Goal: Task Accomplishment & Management: Manage account settings

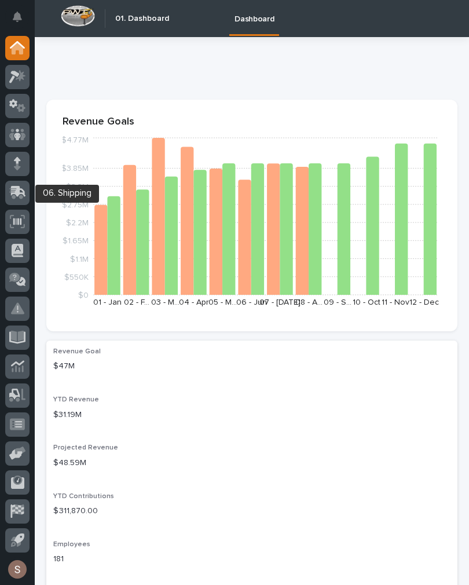
click at [15, 195] on icon at bounding box center [17, 192] width 17 height 13
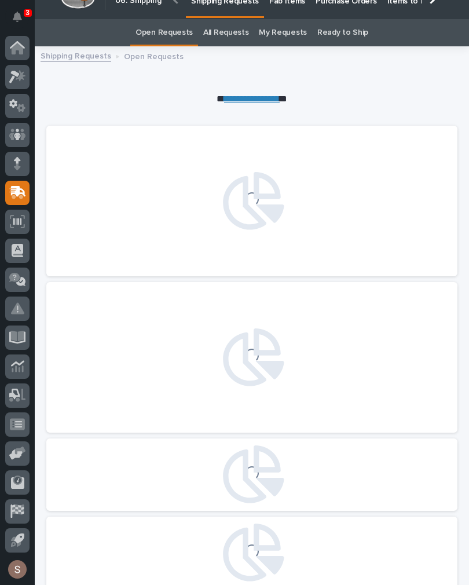
scroll to position [3, 0]
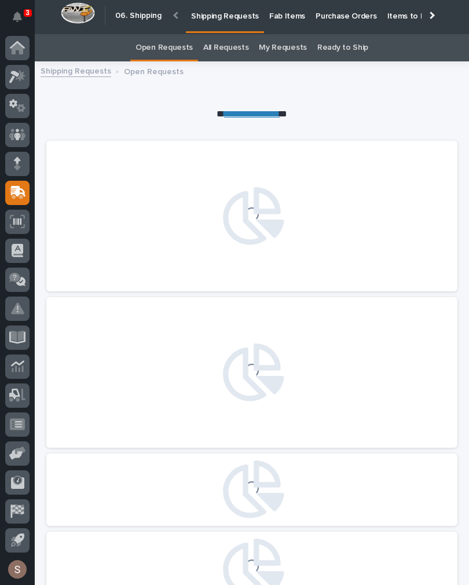
click at [285, 20] on p "Fab Items" at bounding box center [287, 9] width 36 height 24
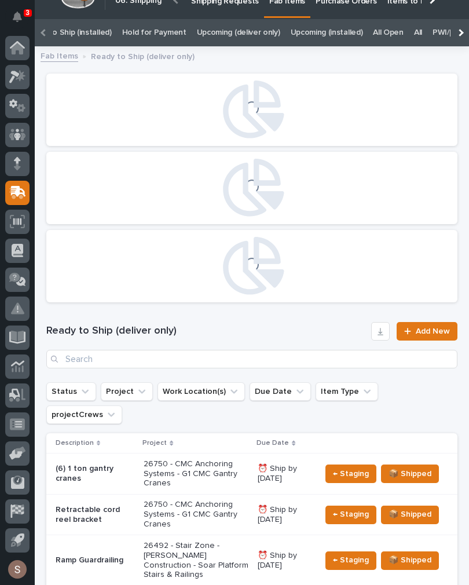
scroll to position [0, 144]
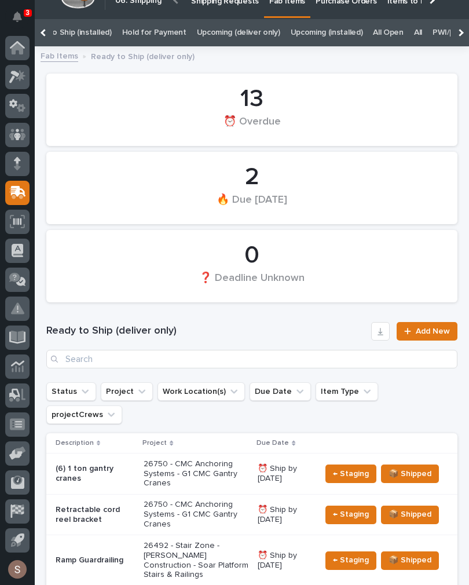
click at [414, 32] on link "All" at bounding box center [418, 32] width 8 height 27
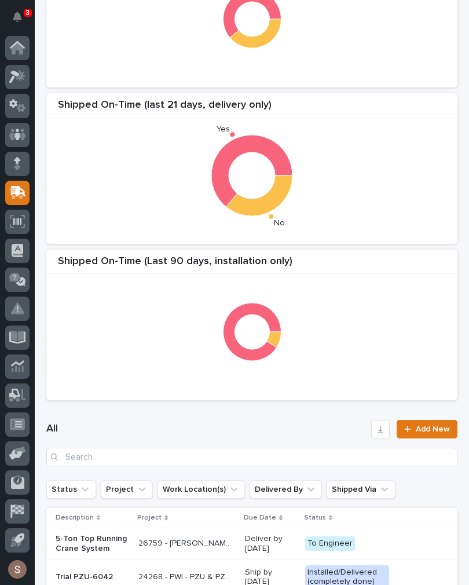
scroll to position [155, 0]
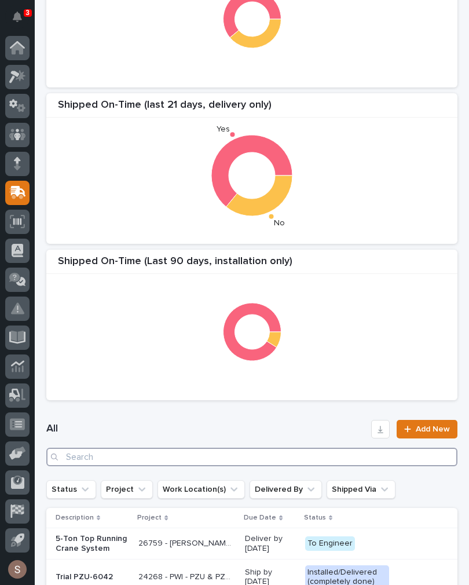
click at [238, 450] on input "Search" at bounding box center [251, 457] width 411 height 19
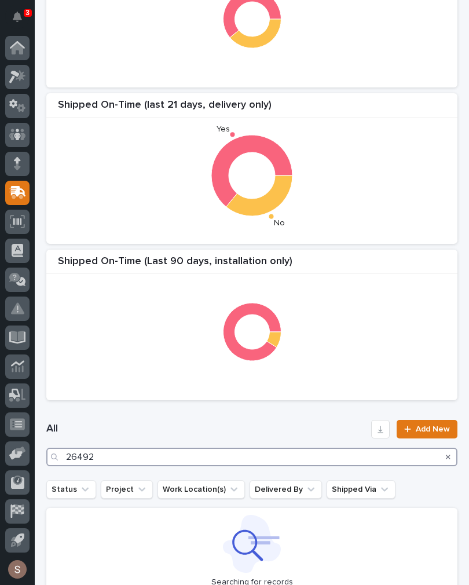
type input "26492"
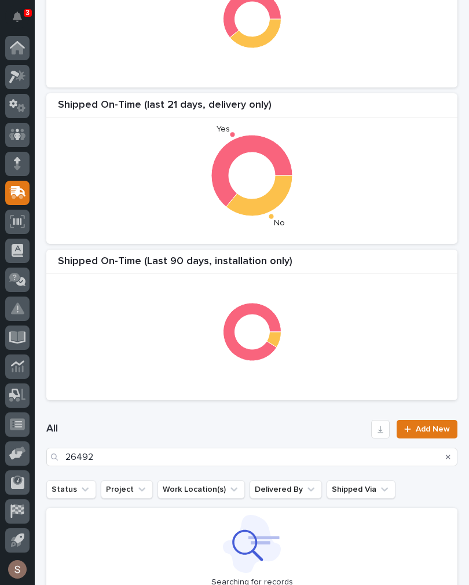
click at [352, 323] on div at bounding box center [252, 332] width 400 height 116
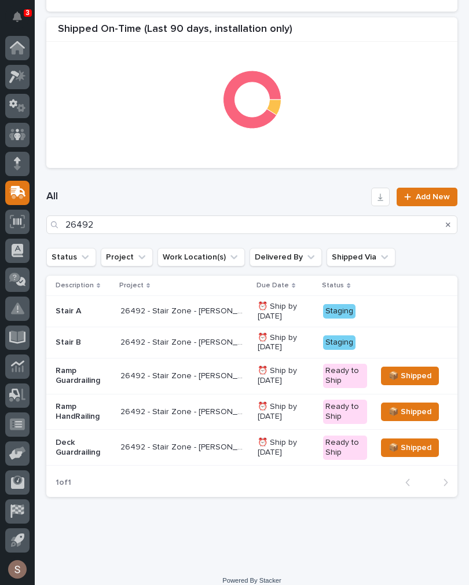
scroll to position [386, 0]
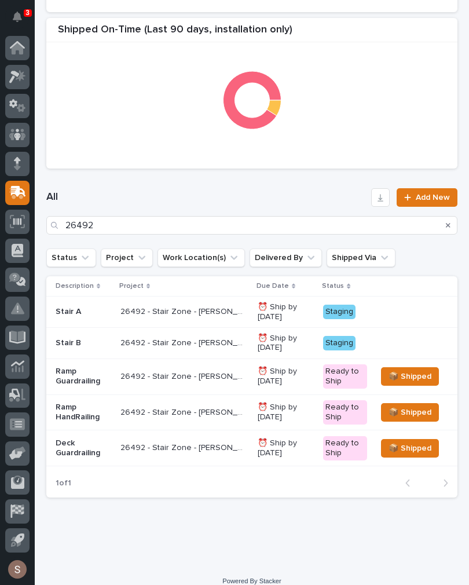
click at [187, 450] on div "26492 - Stair Zone - [PERSON_NAME] Construction - Soar Platform Stairs & Railin…" at bounding box center [185, 448] width 128 height 19
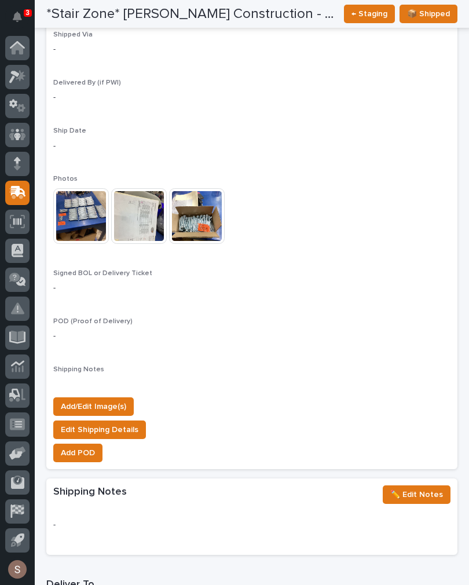
scroll to position [1035, 0]
click at [124, 400] on span "Add/Edit Image(s)" at bounding box center [93, 407] width 65 height 14
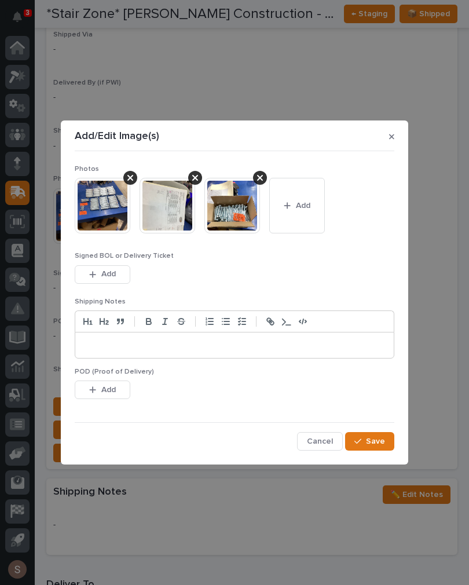
click at [294, 214] on button "Add" at bounding box center [297, 206] width 56 height 56
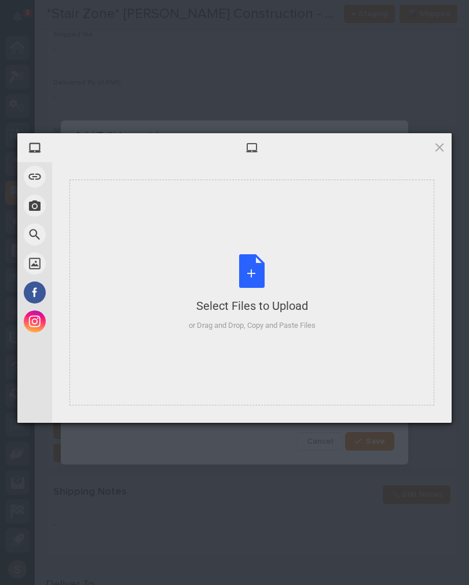
click at [261, 283] on div "Select Files to Upload or Drag and Drop, Copy and Paste Files" at bounding box center [252, 292] width 127 height 77
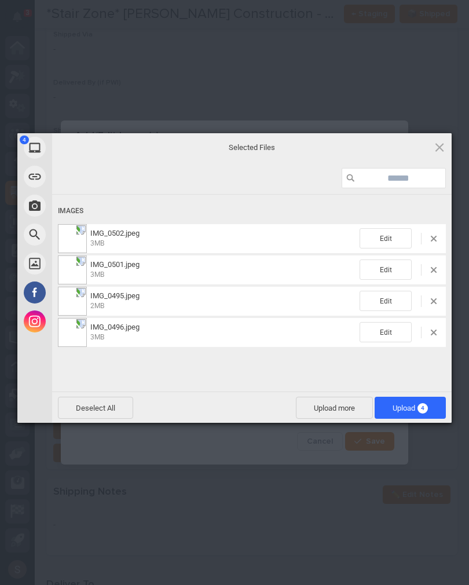
click at [343, 398] on span "Upload more" at bounding box center [334, 408] width 77 height 22
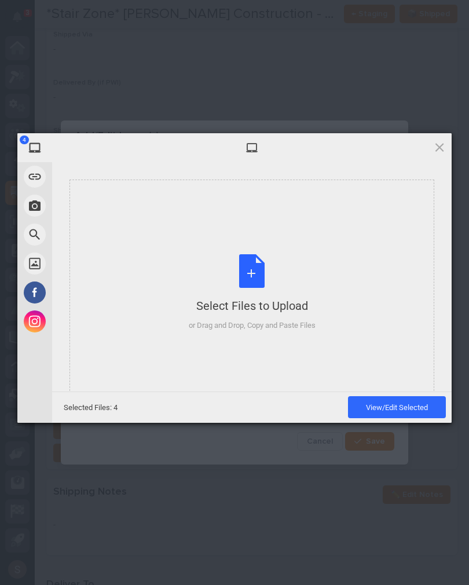
click at [312, 285] on div "Select Files to Upload or Drag and Drop, Copy and Paste Files" at bounding box center [252, 292] width 127 height 77
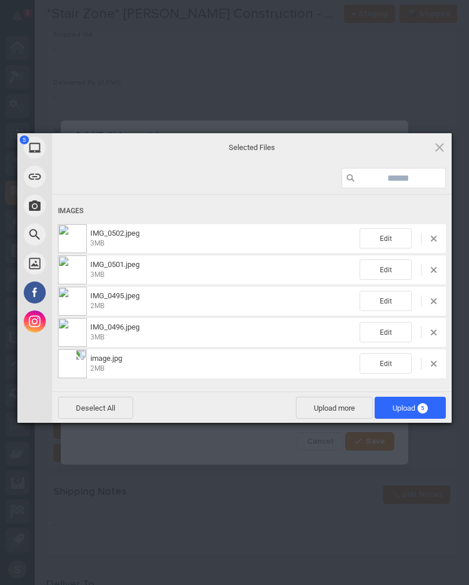
click at [429, 411] on span "Upload 5" at bounding box center [410, 408] width 71 height 22
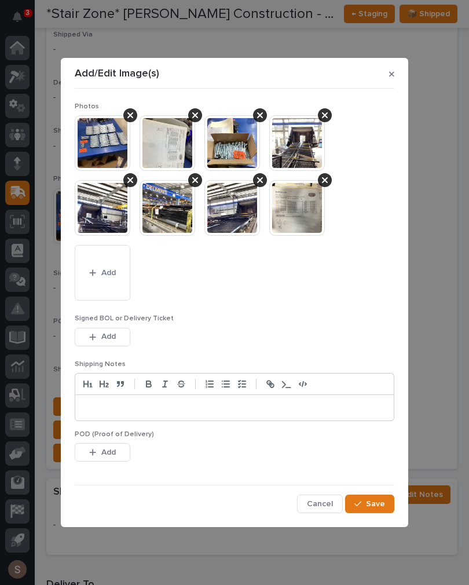
click at [381, 506] on span "Save" at bounding box center [375, 504] width 19 height 10
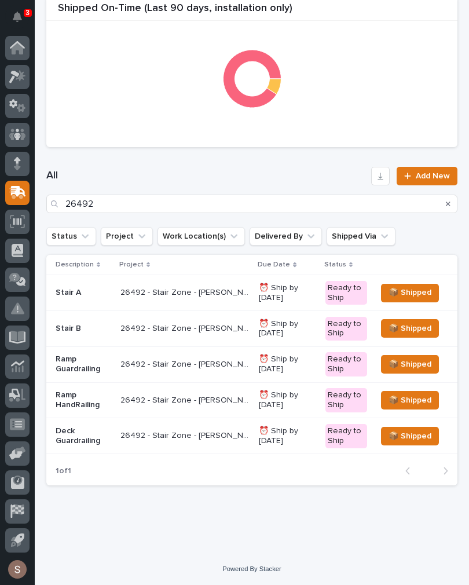
scroll to position [398, 0]
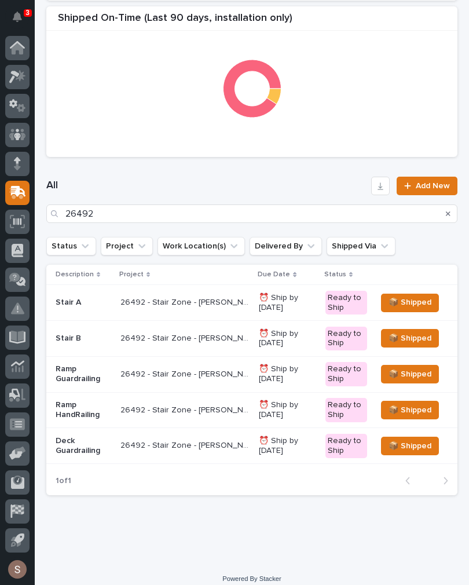
click at [67, 441] on p "Deck Guardrailing" at bounding box center [84, 446] width 56 height 20
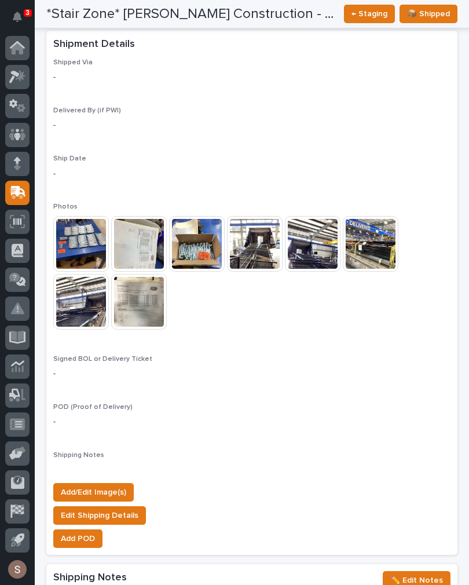
scroll to position [1007, 0]
click at [73, 486] on span "Add/Edit Image(s)" at bounding box center [93, 493] width 65 height 14
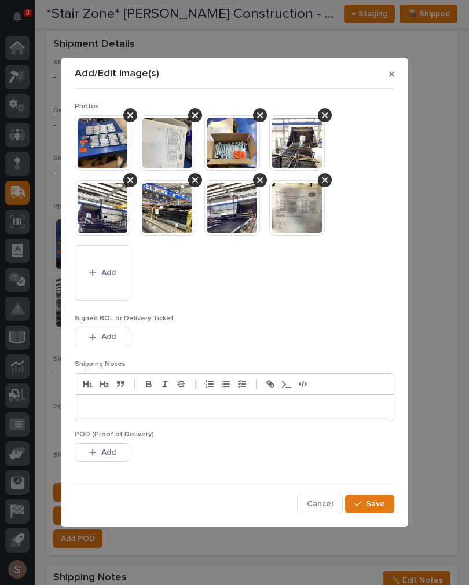
click at [105, 286] on button "Add" at bounding box center [103, 273] width 56 height 56
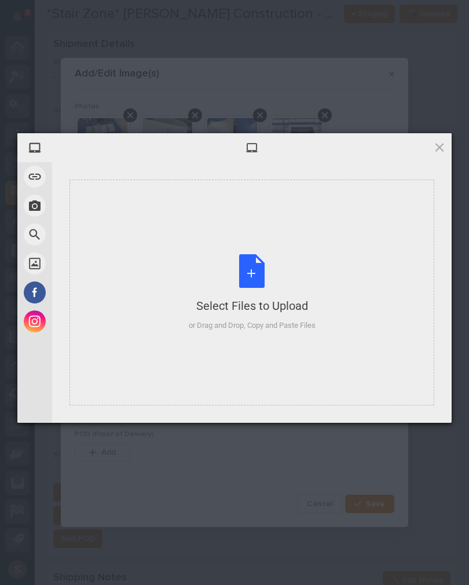
click at [143, 291] on div "Select Files to Upload or Drag and Drop, Copy and Paste Files" at bounding box center [252, 293] width 365 height 226
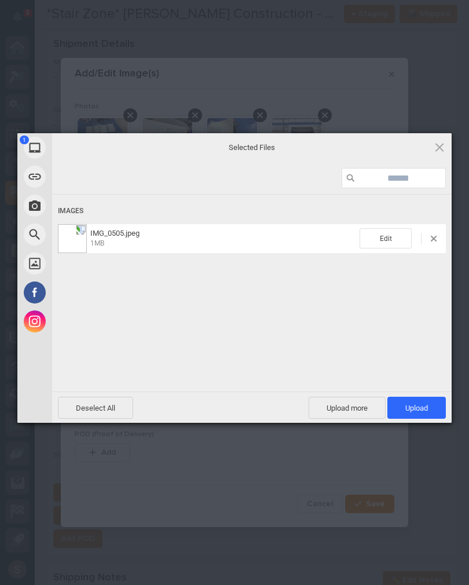
click at [426, 414] on span "Upload 1" at bounding box center [417, 408] width 59 height 22
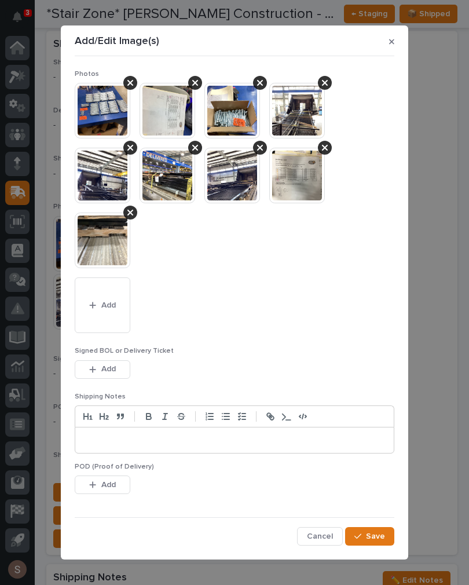
click at [264, 151] on div at bounding box center [260, 148] width 14 height 14
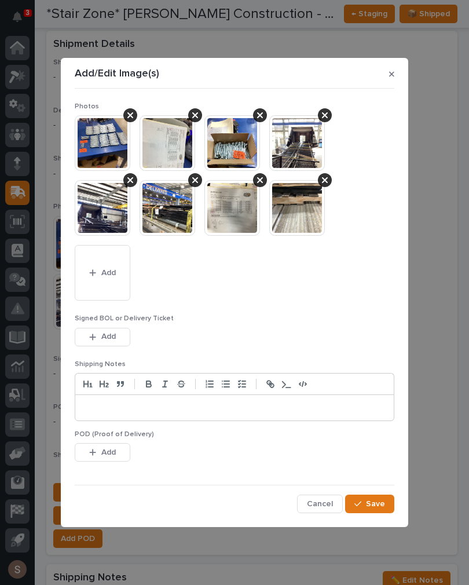
click at [196, 177] on icon at bounding box center [195, 180] width 6 height 9
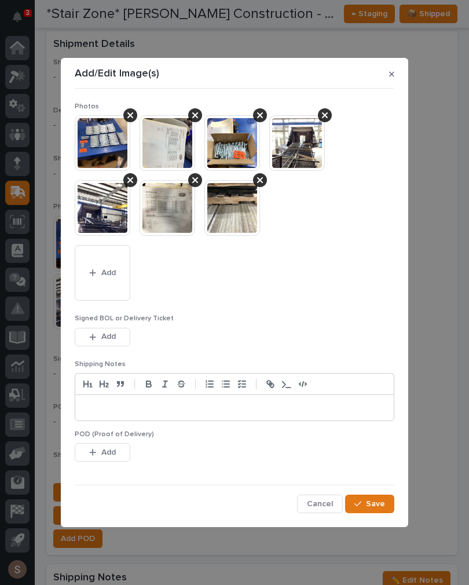
click at [129, 184] on icon at bounding box center [130, 180] width 6 height 9
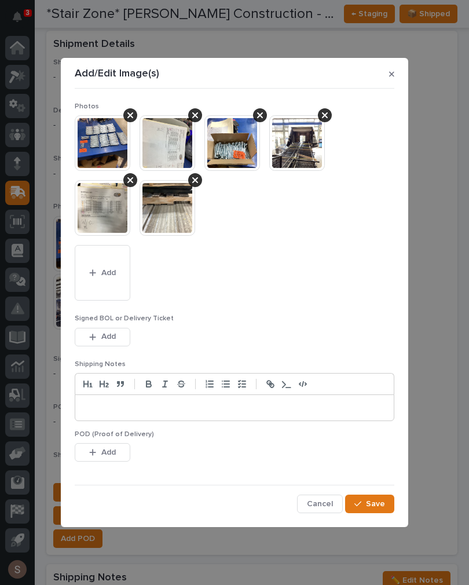
click at [259, 122] on div at bounding box center [260, 115] width 14 height 14
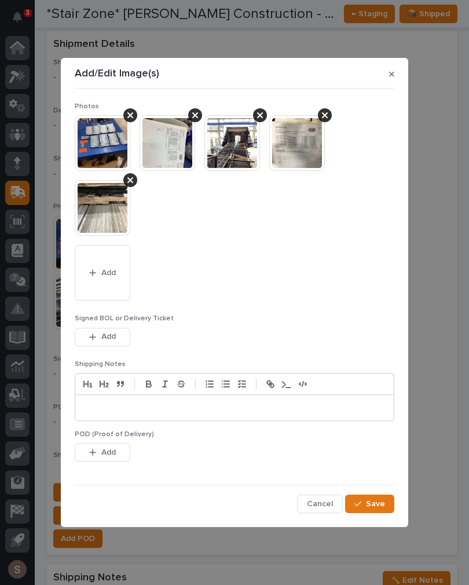
click at [264, 116] on div at bounding box center [260, 115] width 14 height 14
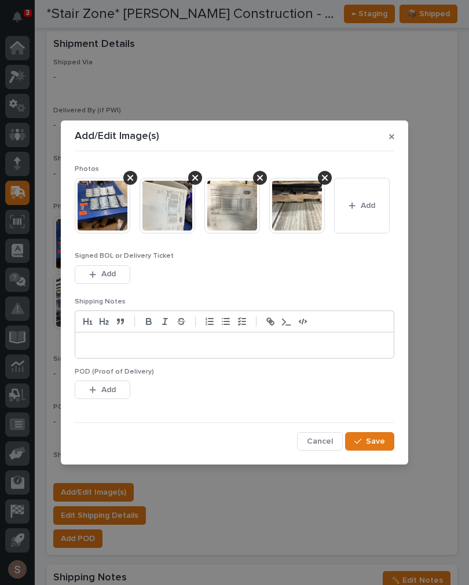
click at [162, 210] on img at bounding box center [168, 206] width 56 height 56
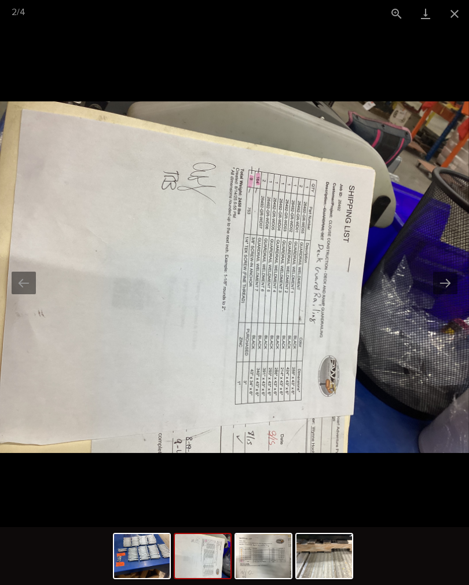
click at [460, 11] on button "Close gallery" at bounding box center [454, 13] width 29 height 27
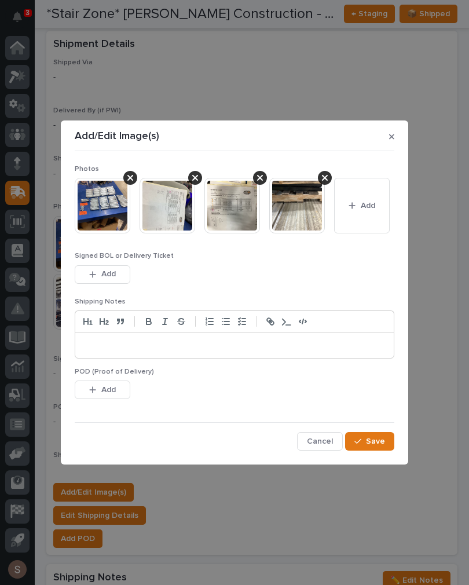
click at [326, 177] on icon at bounding box center [325, 178] width 6 height 6
click at [296, 210] on span "Add" at bounding box center [303, 205] width 14 height 10
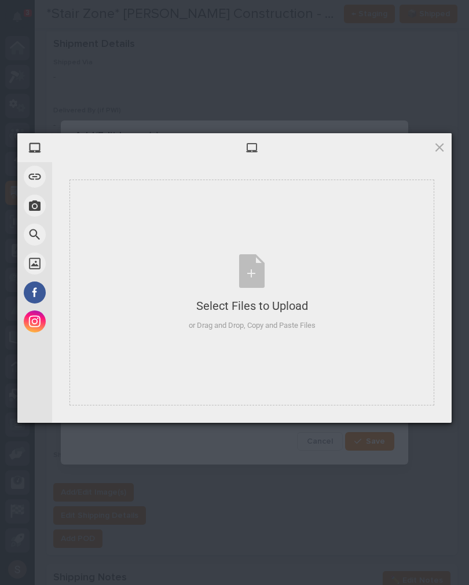
click at [432, 155] on div at bounding box center [252, 147] width 400 height 29
click at [439, 149] on span at bounding box center [439, 147] width 13 height 13
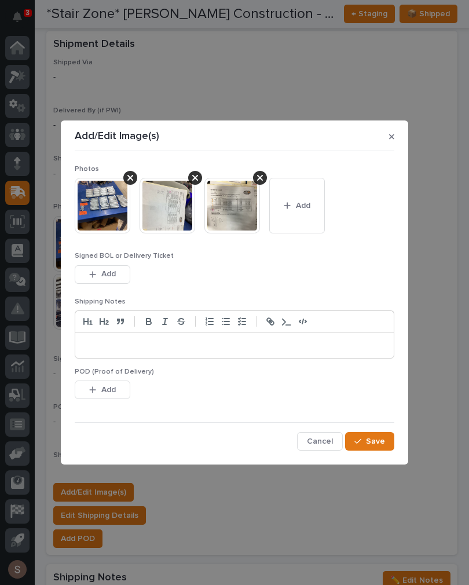
click at [392, 141] on icon "button" at bounding box center [391, 137] width 5 height 8
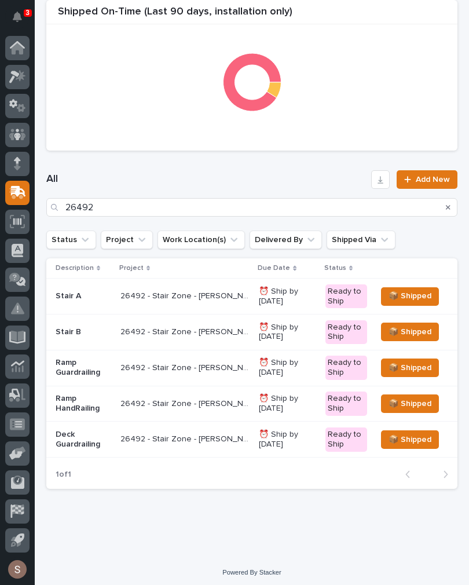
scroll to position [403, 0]
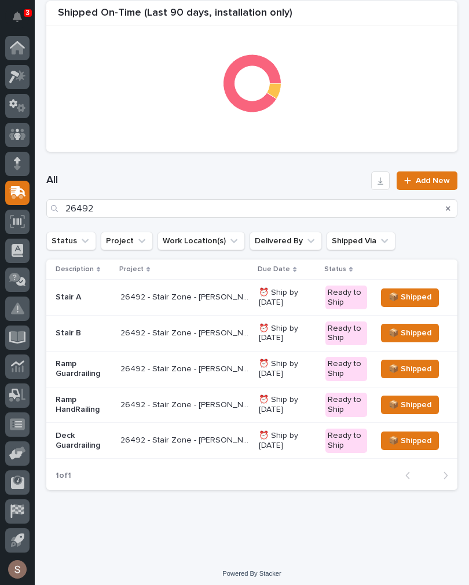
click at [68, 367] on p "Ramp Guardrailing" at bounding box center [84, 369] width 56 height 20
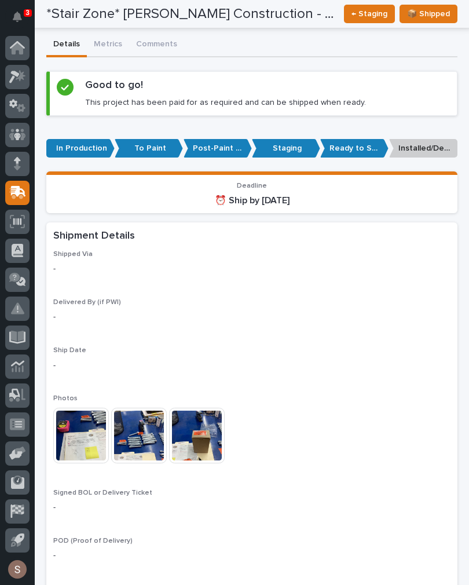
scroll to position [815, 0]
click at [81, 433] on img at bounding box center [81, 436] width 56 height 56
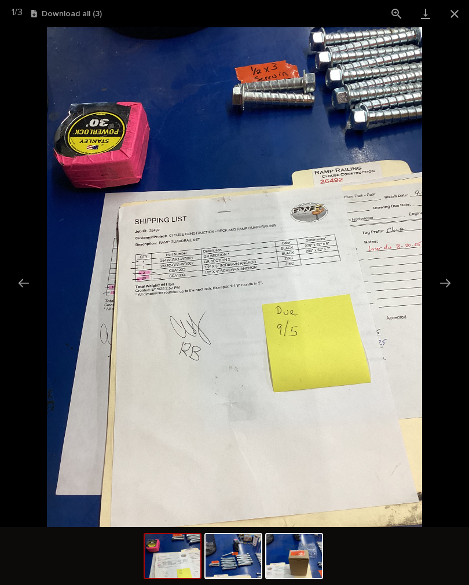
click at [465, 19] on button "Close gallery" at bounding box center [454, 13] width 29 height 27
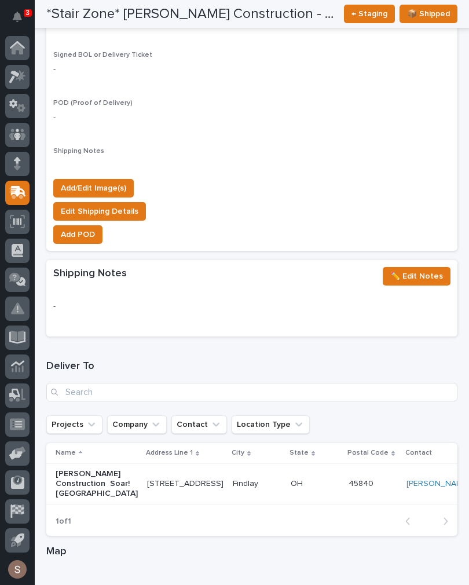
scroll to position [1253, 0]
click at [122, 181] on span "Add/Edit Image(s)" at bounding box center [93, 188] width 65 height 14
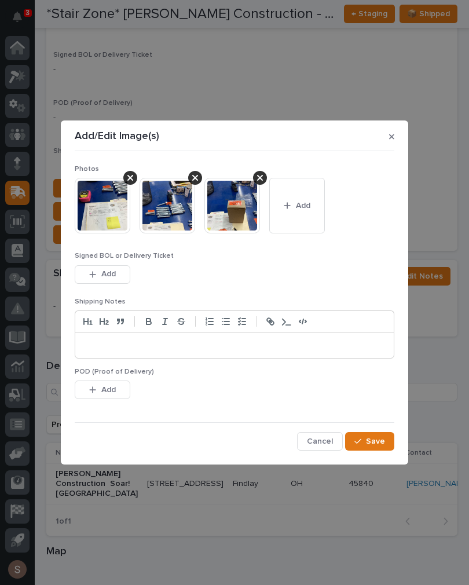
click at [320, 197] on button "Add" at bounding box center [297, 206] width 56 height 56
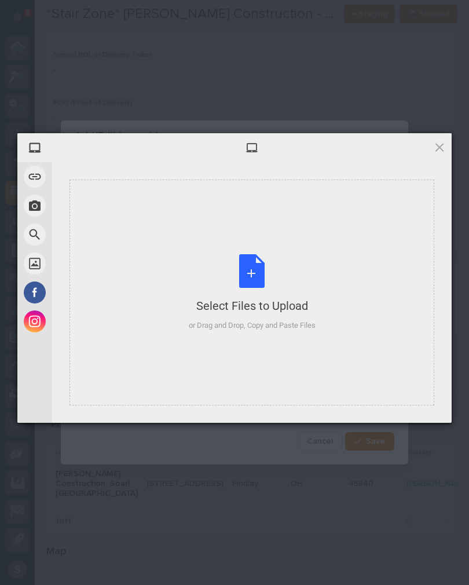
click at [300, 289] on div "Select Files to Upload or Drag and Drop, Copy and Paste Files" at bounding box center [252, 292] width 127 height 77
click at [322, 298] on div "Select Files to Upload or Drag and Drop, Copy and Paste Files" at bounding box center [252, 293] width 365 height 226
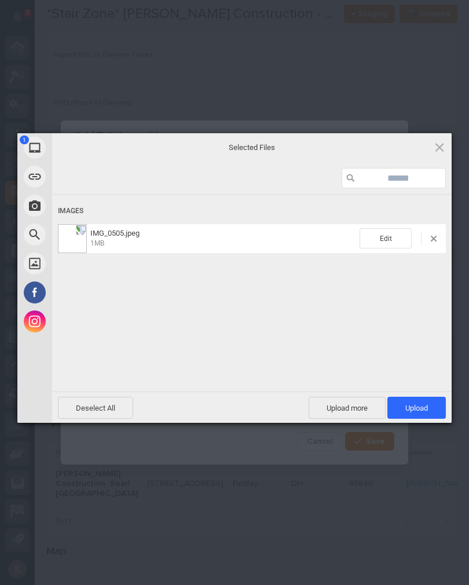
click at [347, 397] on span "Upload more" at bounding box center [347, 408] width 77 height 22
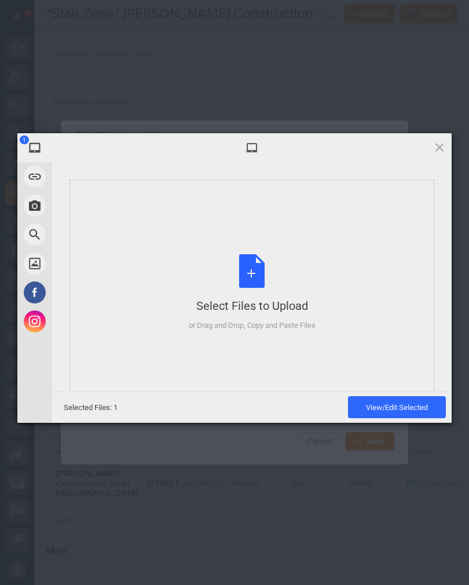
click at [320, 267] on div "Select Files to Upload or Drag and Drop, Copy and Paste Files" at bounding box center [252, 293] width 365 height 226
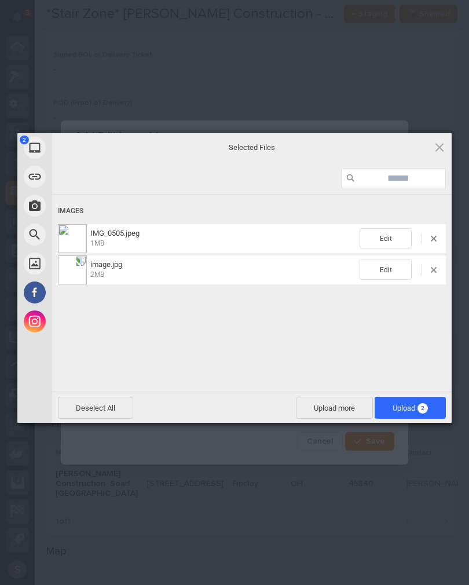
click at [428, 408] on span "Upload 2" at bounding box center [410, 408] width 71 height 22
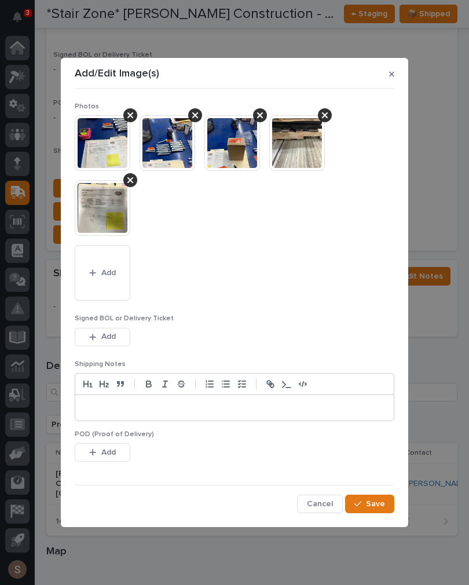
click at [380, 497] on button "Save" at bounding box center [369, 504] width 49 height 19
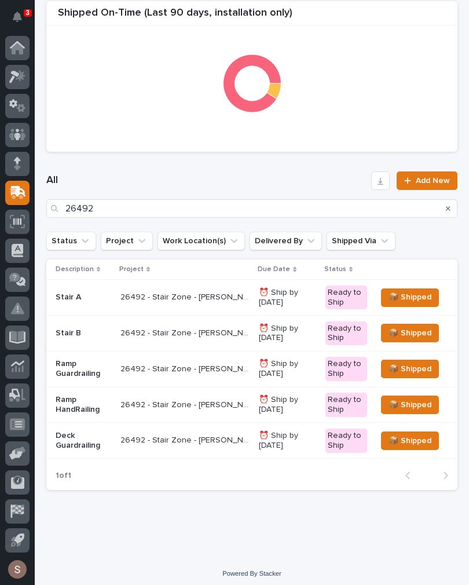
scroll to position [403, 0]
click at [148, 337] on div "26492 - Stair Zone - [PERSON_NAME] Construction - Soar Platform Stairs & Railin…" at bounding box center [185, 333] width 129 height 19
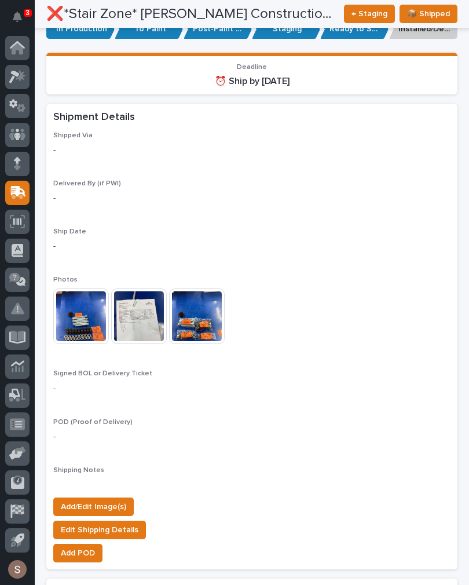
scroll to position [848, 0]
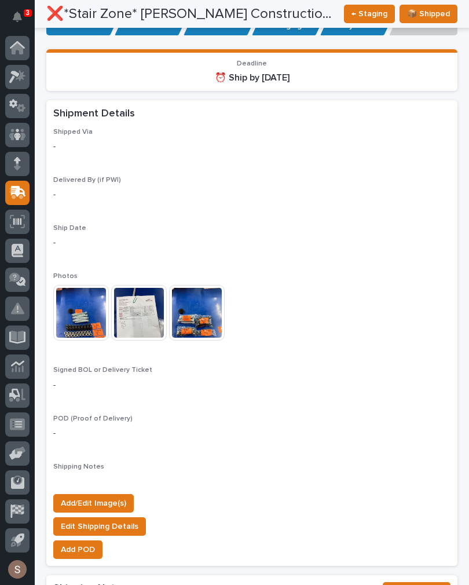
click at [126, 494] on button "Add/Edit Image(s)" at bounding box center [93, 503] width 81 height 19
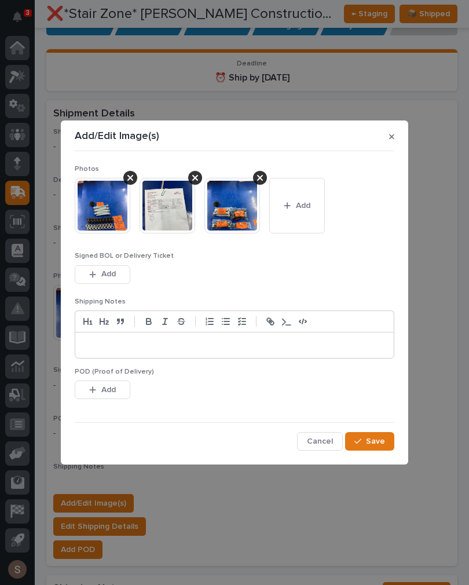
click at [320, 214] on button "Add" at bounding box center [297, 206] width 56 height 56
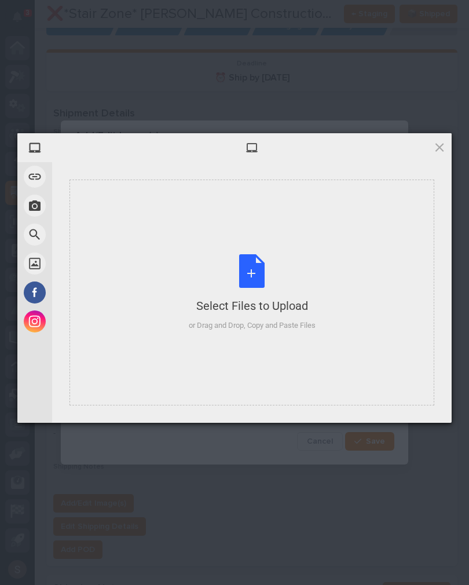
click at [282, 282] on div "Select Files to Upload or Drag and Drop, Copy and Paste Files" at bounding box center [252, 292] width 127 height 77
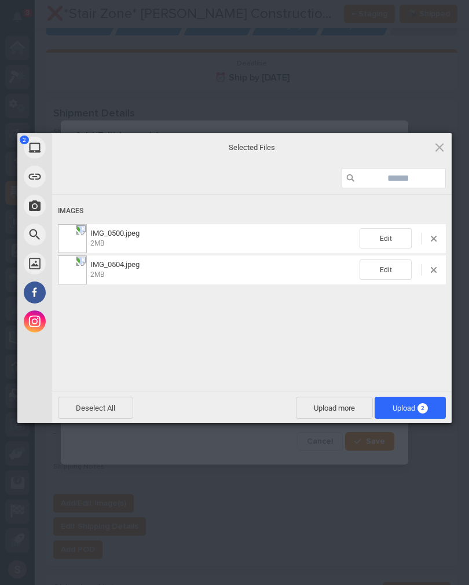
click at [338, 414] on span "Upload more" at bounding box center [334, 408] width 77 height 22
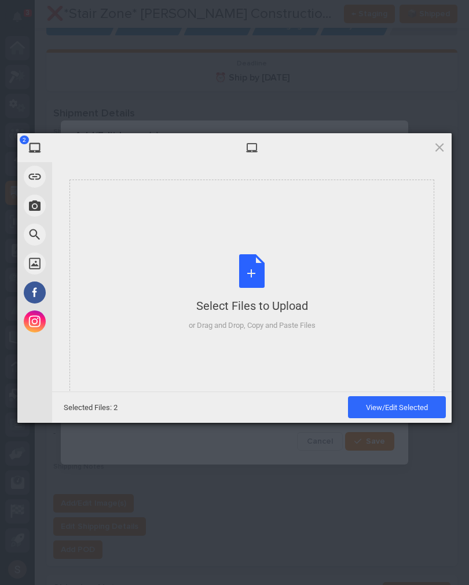
click at [445, 151] on span at bounding box center [439, 147] width 13 height 13
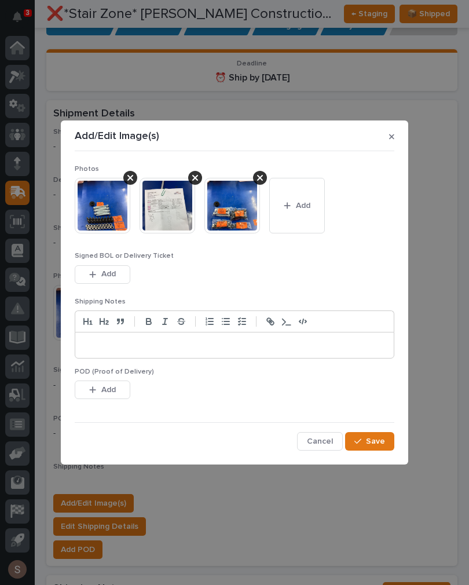
click at [315, 218] on button "Add" at bounding box center [297, 206] width 56 height 56
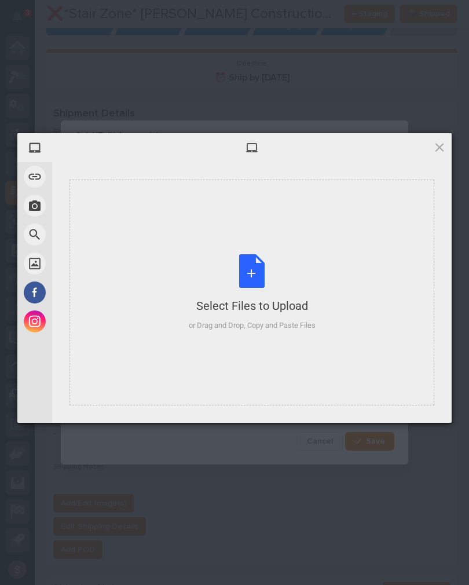
click at [336, 225] on div "Select Files to Upload or Drag and Drop, Copy and Paste Files" at bounding box center [252, 293] width 365 height 226
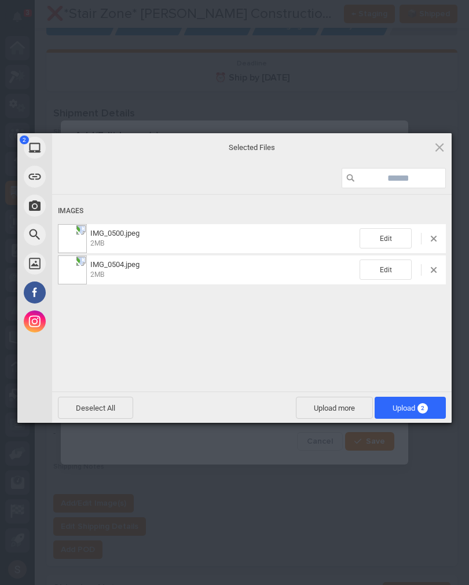
click at [433, 403] on span "Upload 2" at bounding box center [410, 408] width 71 height 22
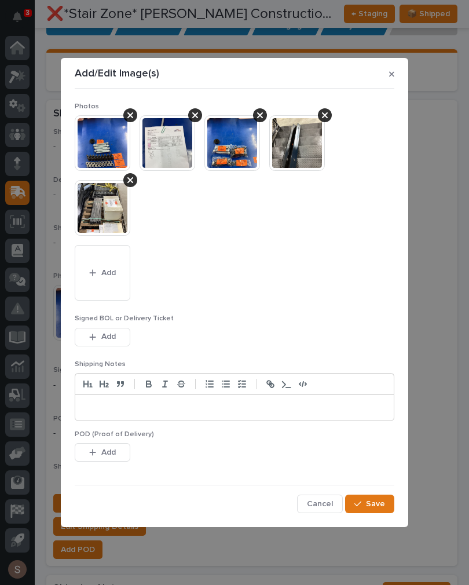
click at [112, 287] on button "Add" at bounding box center [103, 273] width 56 height 56
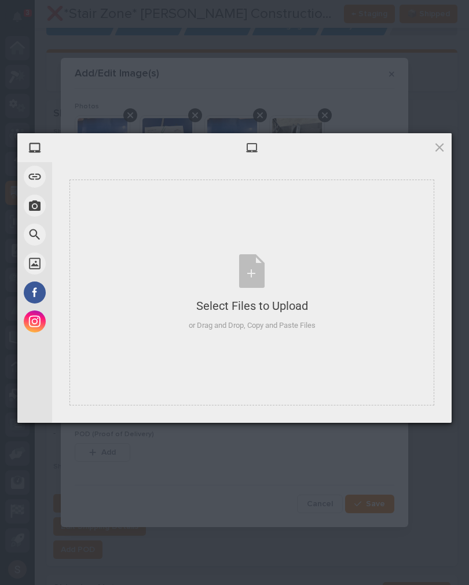
click at [265, 288] on div "Select Files to Upload or Drag and Drop, Copy and Paste Files" at bounding box center [252, 292] width 127 height 77
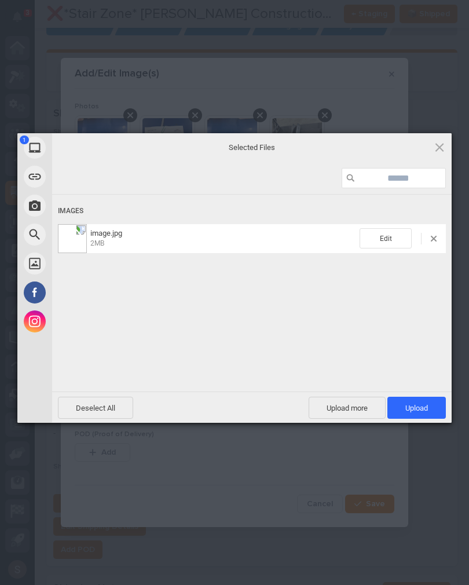
click at [442, 407] on span "Upload 1" at bounding box center [417, 408] width 59 height 22
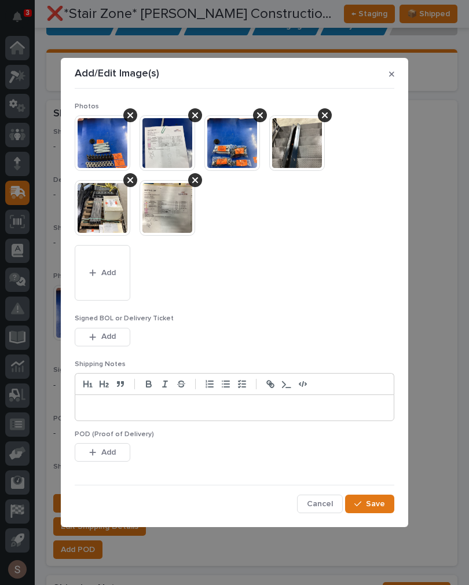
click at [370, 507] on span "Save" at bounding box center [375, 504] width 19 height 10
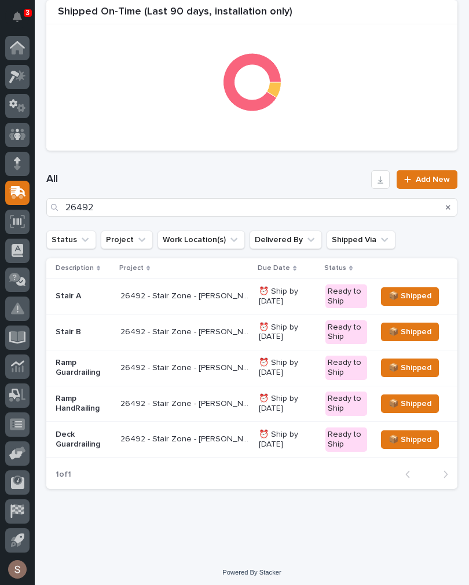
scroll to position [403, 0]
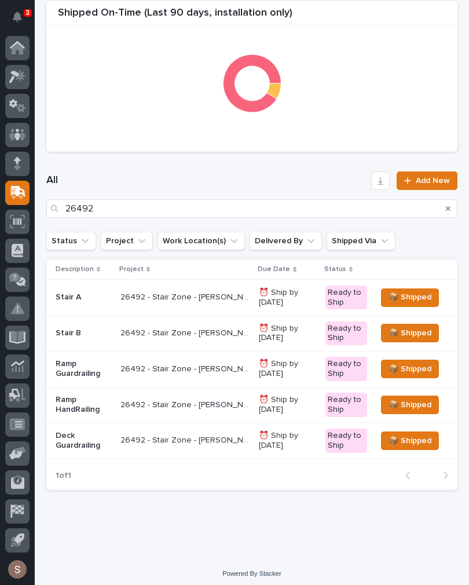
click at [188, 303] on div "26492 - Stair Zone - [PERSON_NAME] Construction - Soar Platform Stairs & Railin…" at bounding box center [185, 297] width 129 height 19
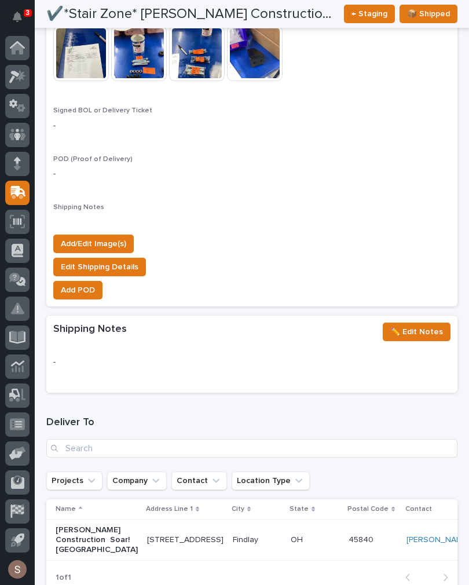
scroll to position [1108, 0]
click at [75, 237] on span "Add/Edit Image(s)" at bounding box center [93, 244] width 65 height 14
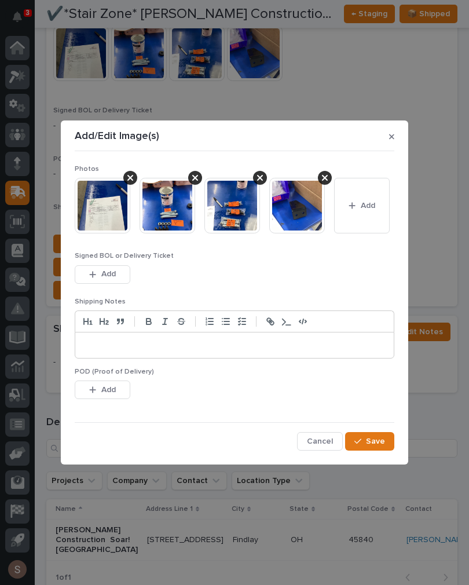
click at [352, 208] on icon "button" at bounding box center [352, 206] width 7 height 8
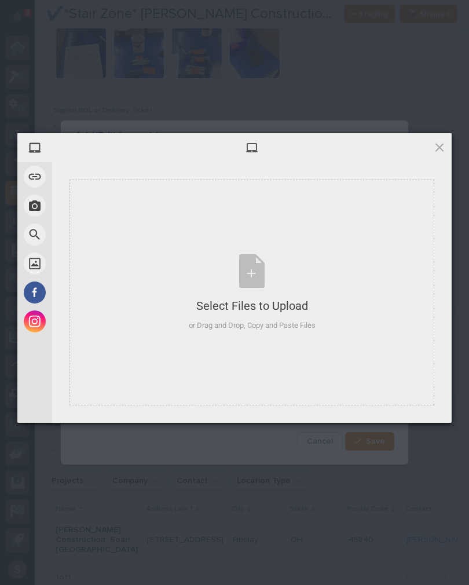
click at [264, 287] on div "Select Files to Upload or Drag and Drop, Copy and Paste Files" at bounding box center [252, 292] width 127 height 77
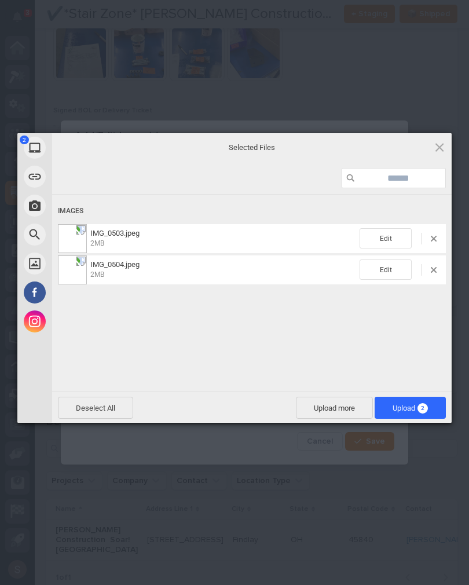
click at [335, 409] on span "Upload more" at bounding box center [334, 408] width 77 height 22
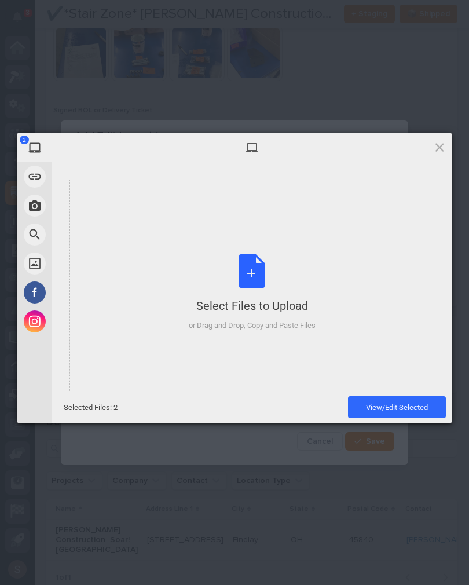
click at [298, 318] on div "Select Files to Upload or Drag and Drop, Copy and Paste Files" at bounding box center [252, 292] width 127 height 77
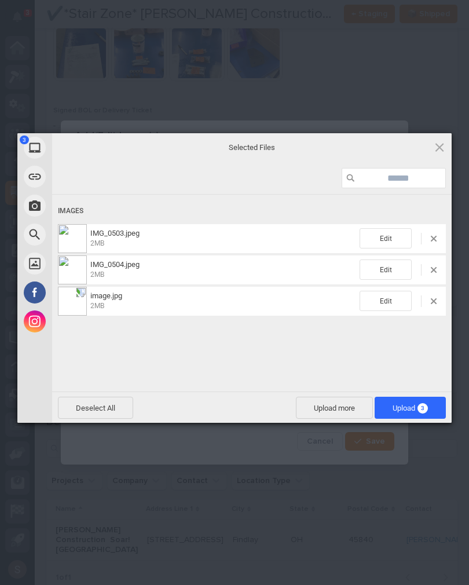
click at [429, 413] on span "Upload 3" at bounding box center [410, 408] width 71 height 22
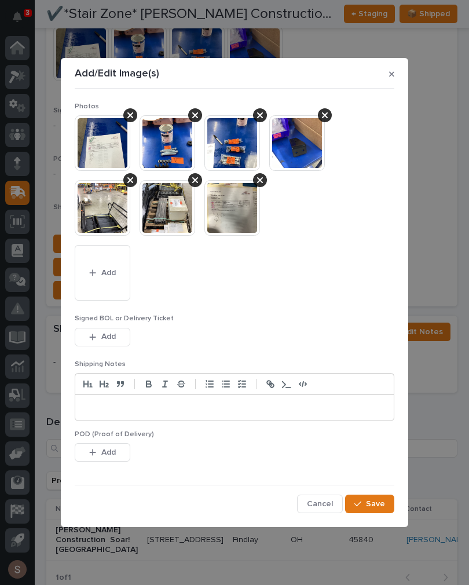
click at [116, 265] on button "Add" at bounding box center [103, 273] width 56 height 56
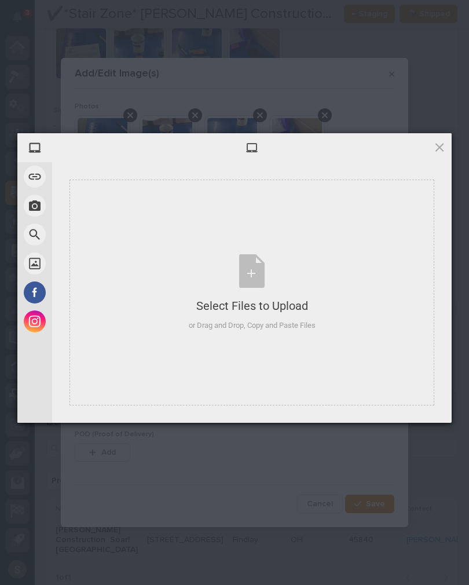
click at [278, 281] on div "Select Files to Upload or Drag and Drop, Copy and Paste Files" at bounding box center [252, 292] width 127 height 77
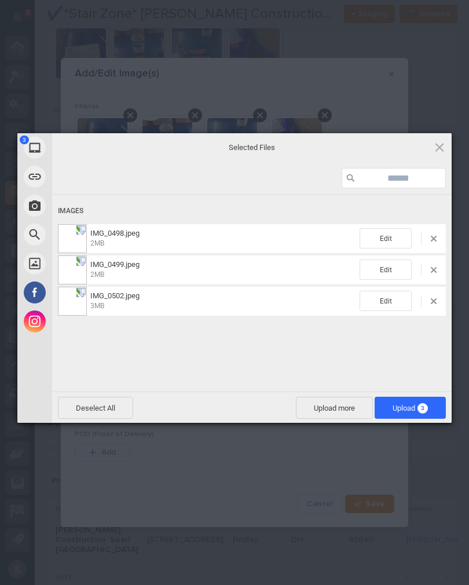
click at [335, 403] on span "Upload more" at bounding box center [334, 408] width 77 height 22
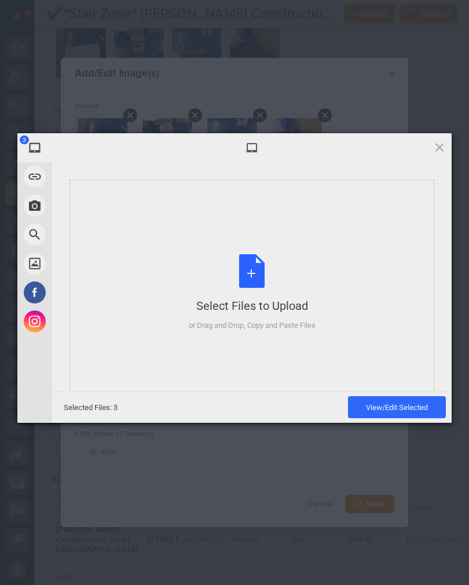
click at [266, 273] on div "Select Files to Upload or Drag and Drop, Copy and Paste Files" at bounding box center [252, 292] width 127 height 77
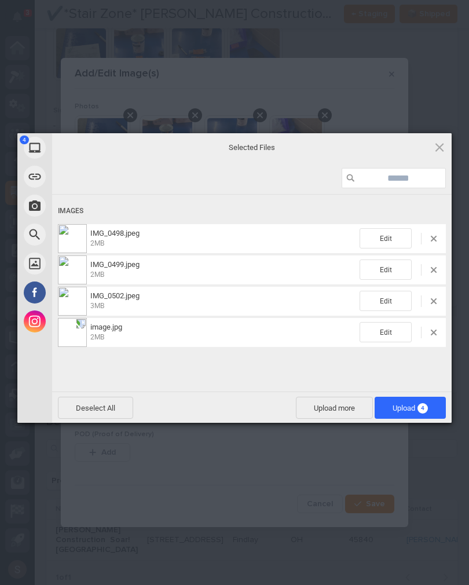
click at [419, 417] on span "Upload 4" at bounding box center [410, 408] width 71 height 22
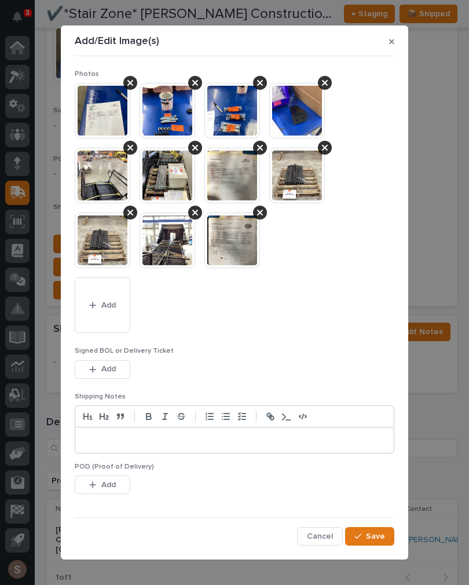
click at [382, 538] on span "Save" at bounding box center [375, 536] width 19 height 10
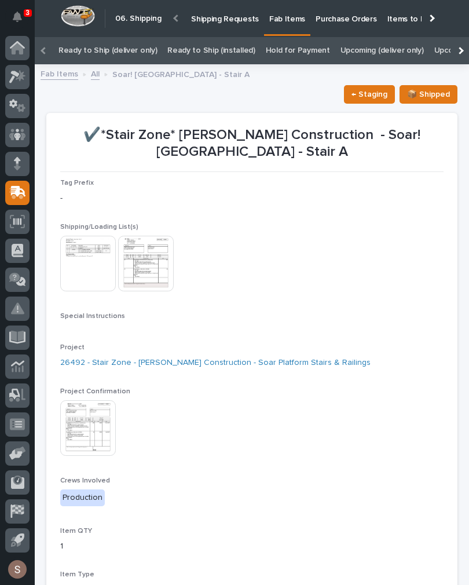
scroll to position [0, 0]
click at [94, 74] on link "All" at bounding box center [95, 73] width 9 height 13
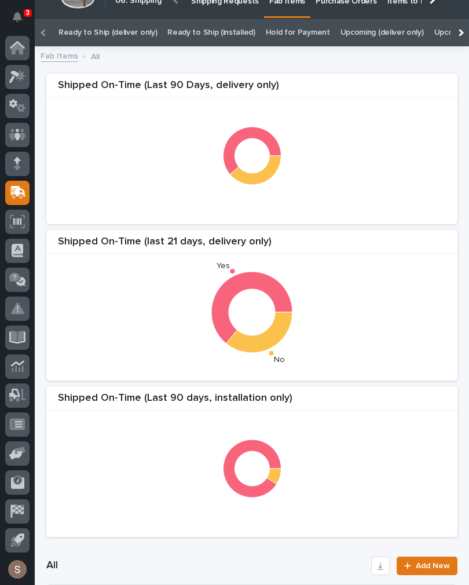
scroll to position [0, -5]
